Goal: Information Seeking & Learning: Learn about a topic

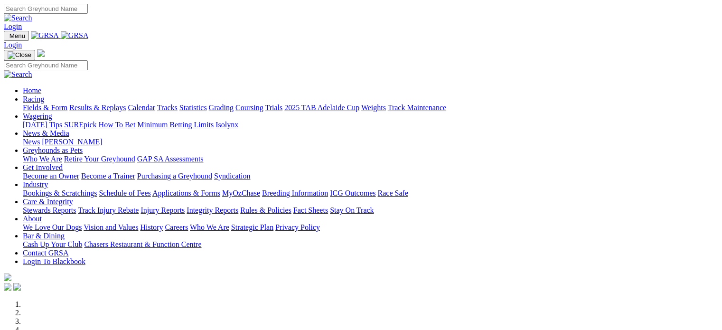
click at [44, 95] on link "Racing" at bounding box center [33, 99] width 21 height 8
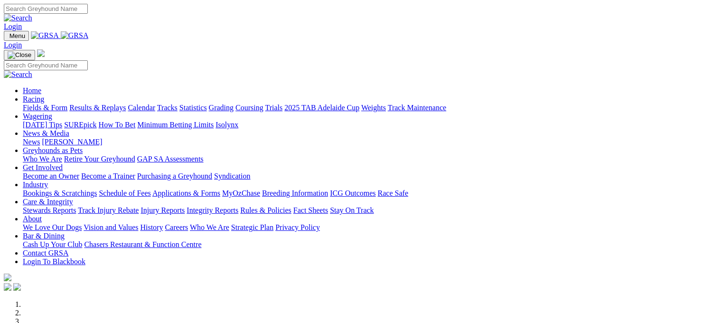
click at [118, 103] on link "Results & Replays" at bounding box center [97, 107] width 56 height 8
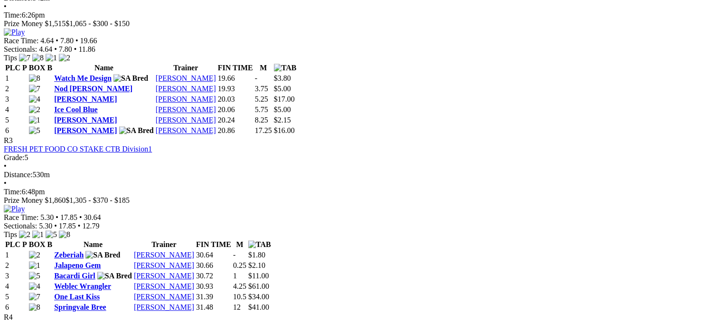
scroll to position [669, 0]
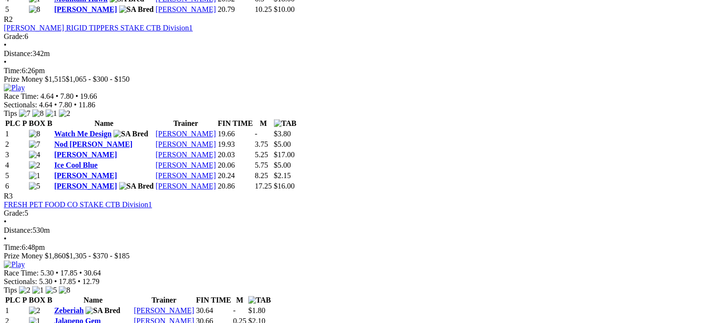
scroll to position [641, 2]
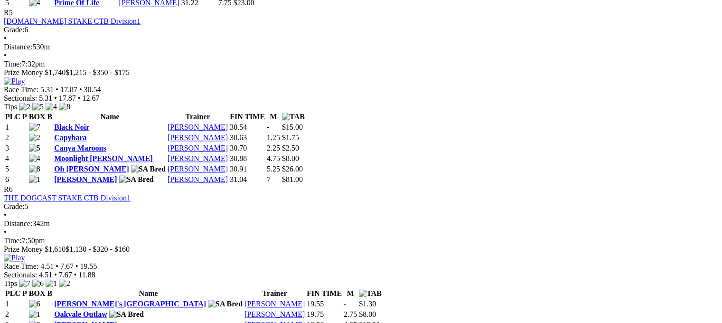
scroll to position [1143, 0]
